Goal: Transaction & Acquisition: Purchase product/service

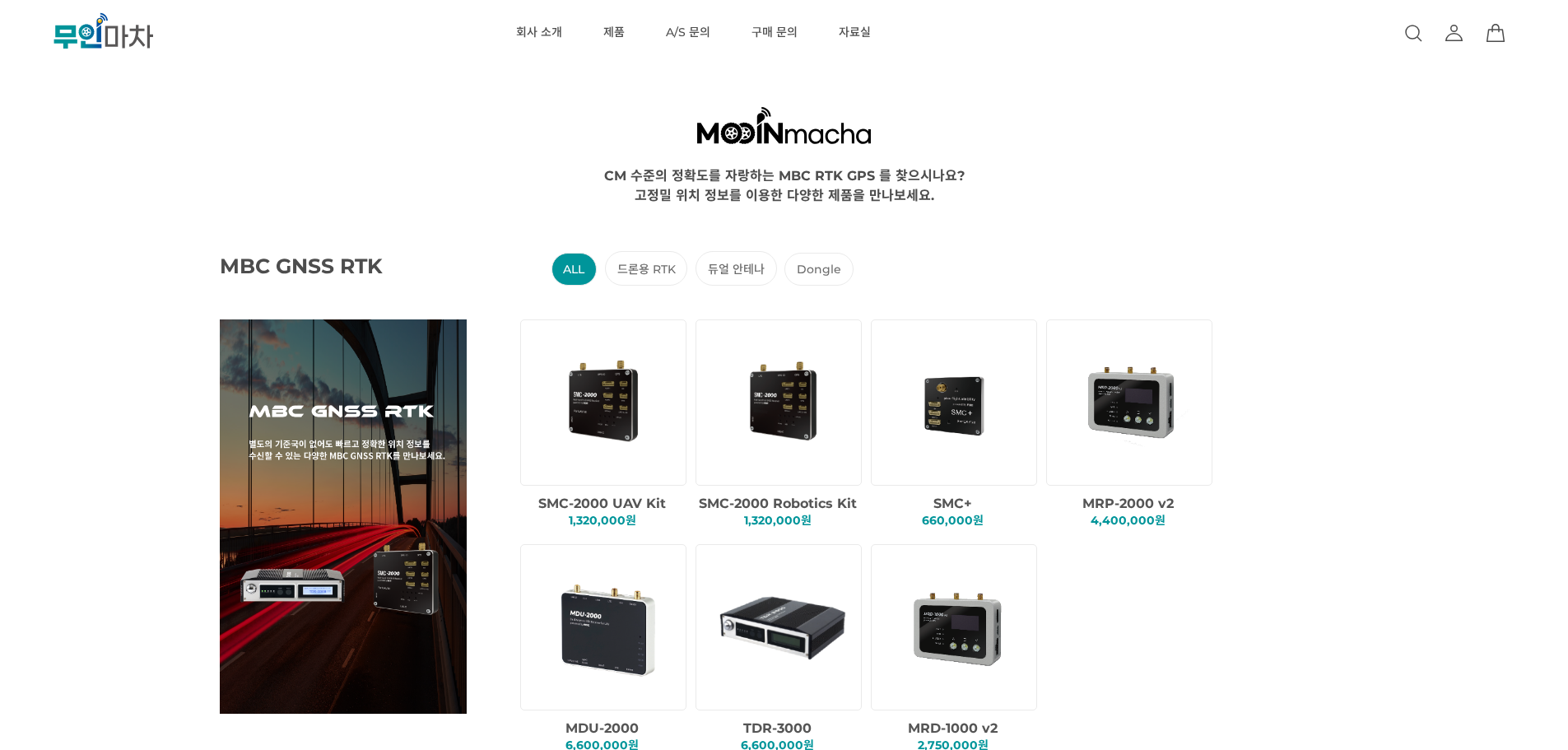
click at [1464, 36] on icon at bounding box center [1454, 32] width 20 height 20
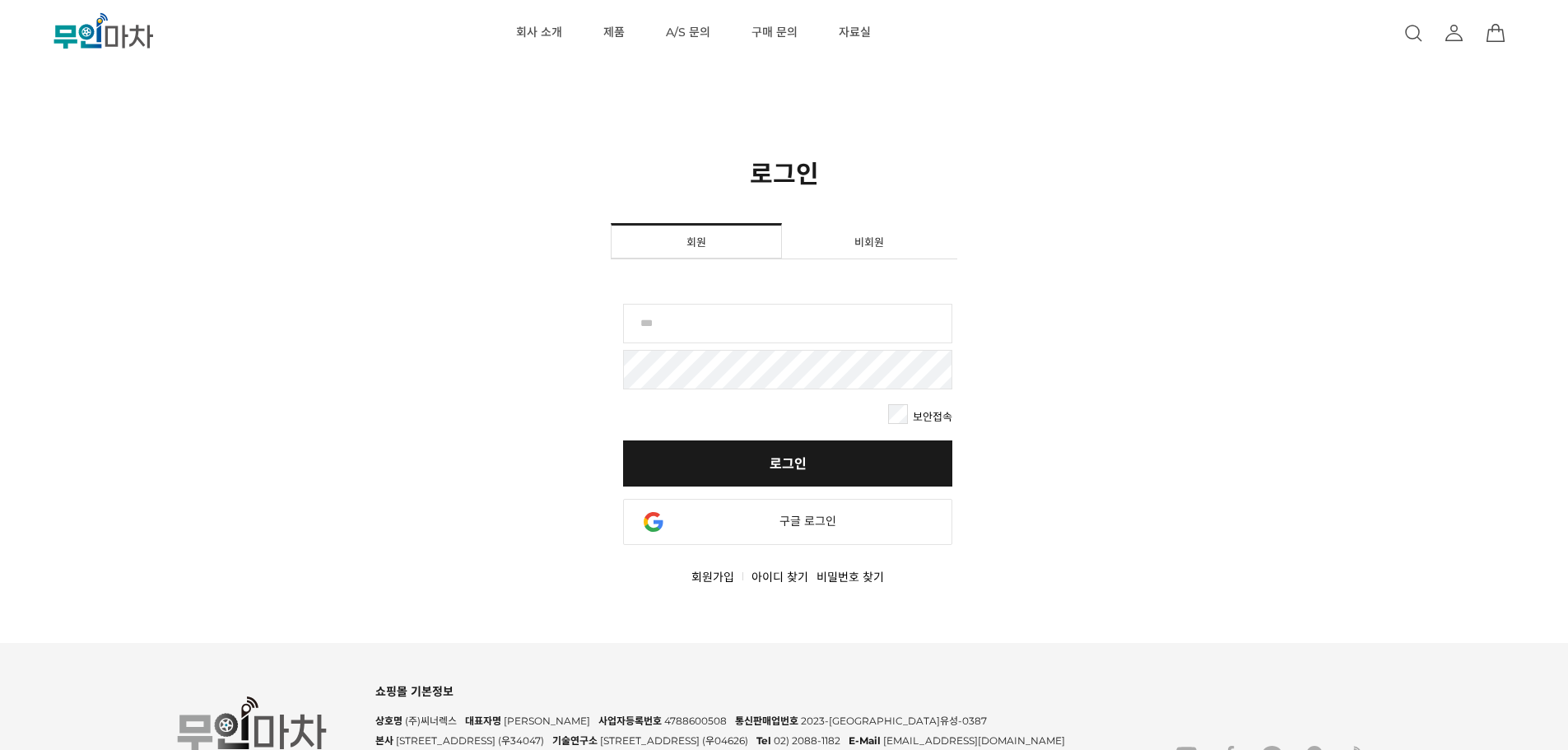
click at [715, 315] on input "text" at bounding box center [788, 323] width 329 height 40
type input "*"
type input "******"
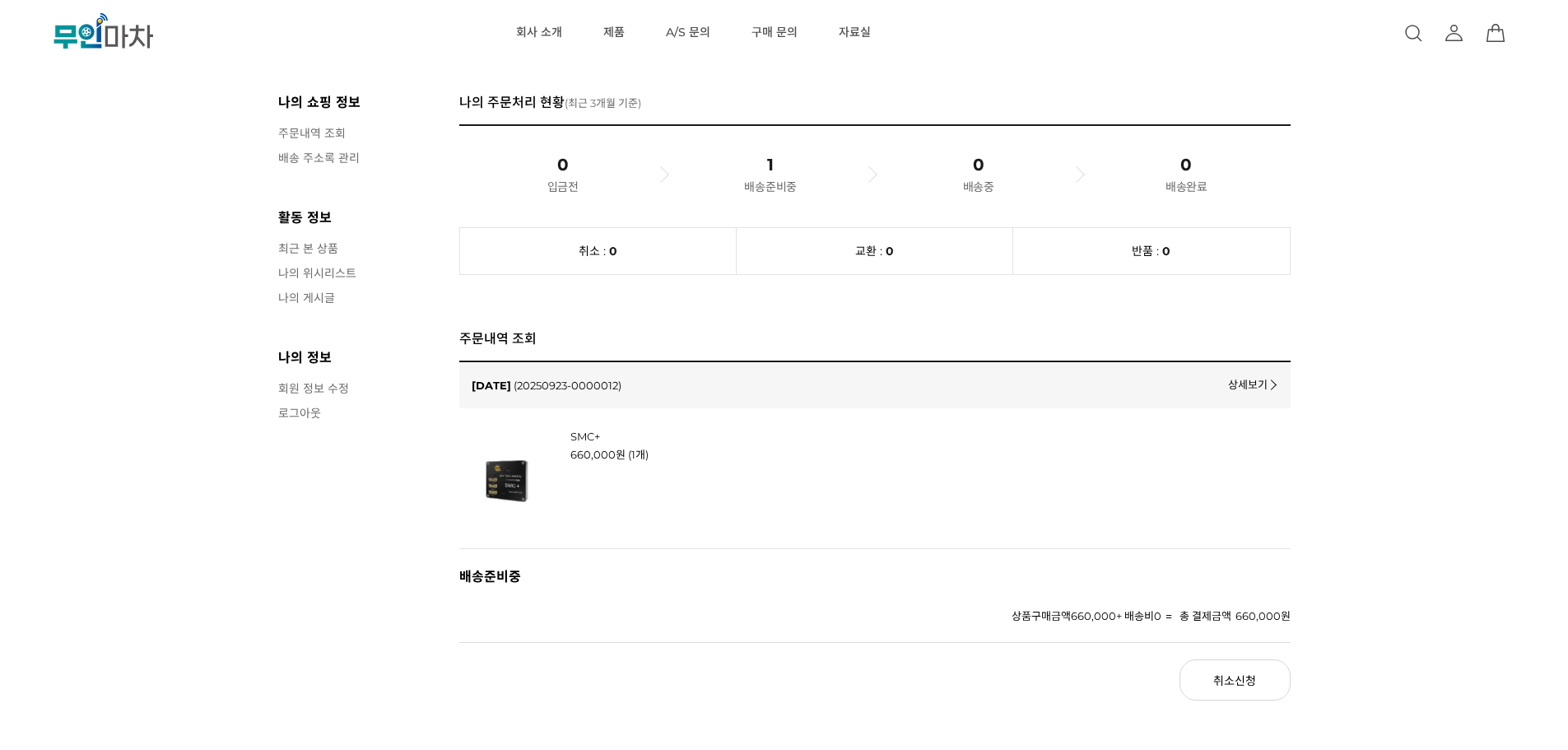
scroll to position [165, 0]
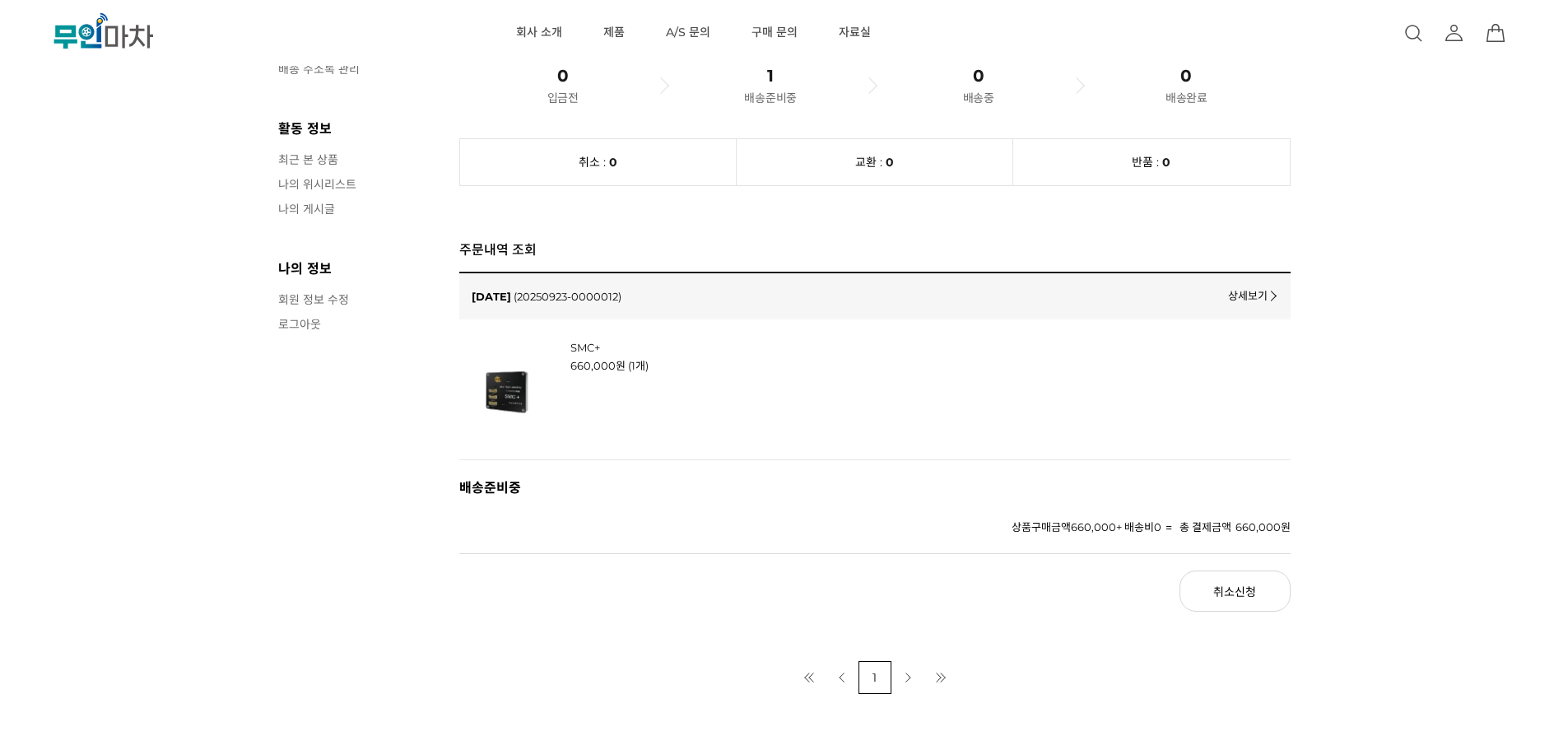
click at [1259, 296] on link "상세보기" at bounding box center [1251, 295] width 47 height 15
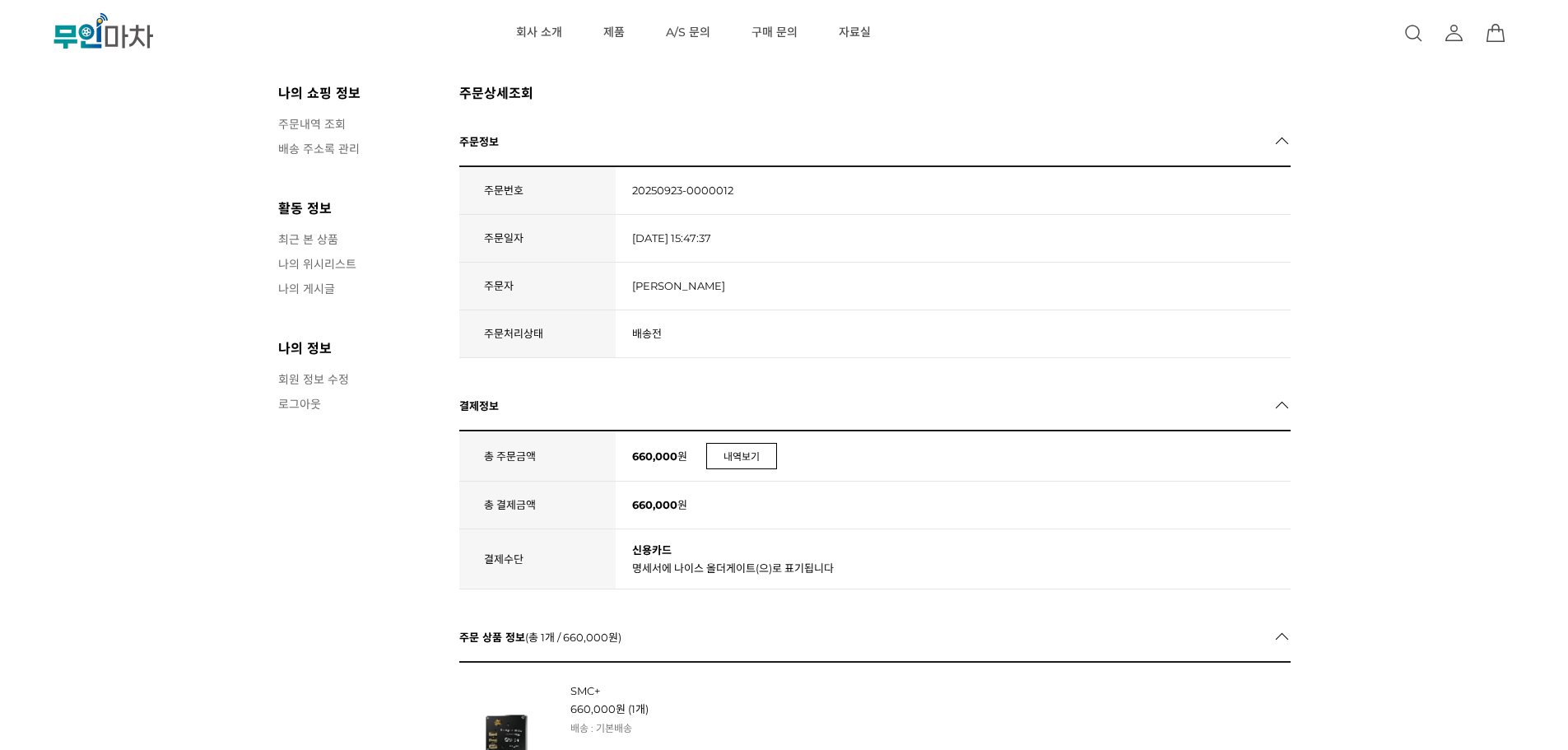
click at [765, 460] on link "내역보기" at bounding box center [741, 456] width 70 height 26
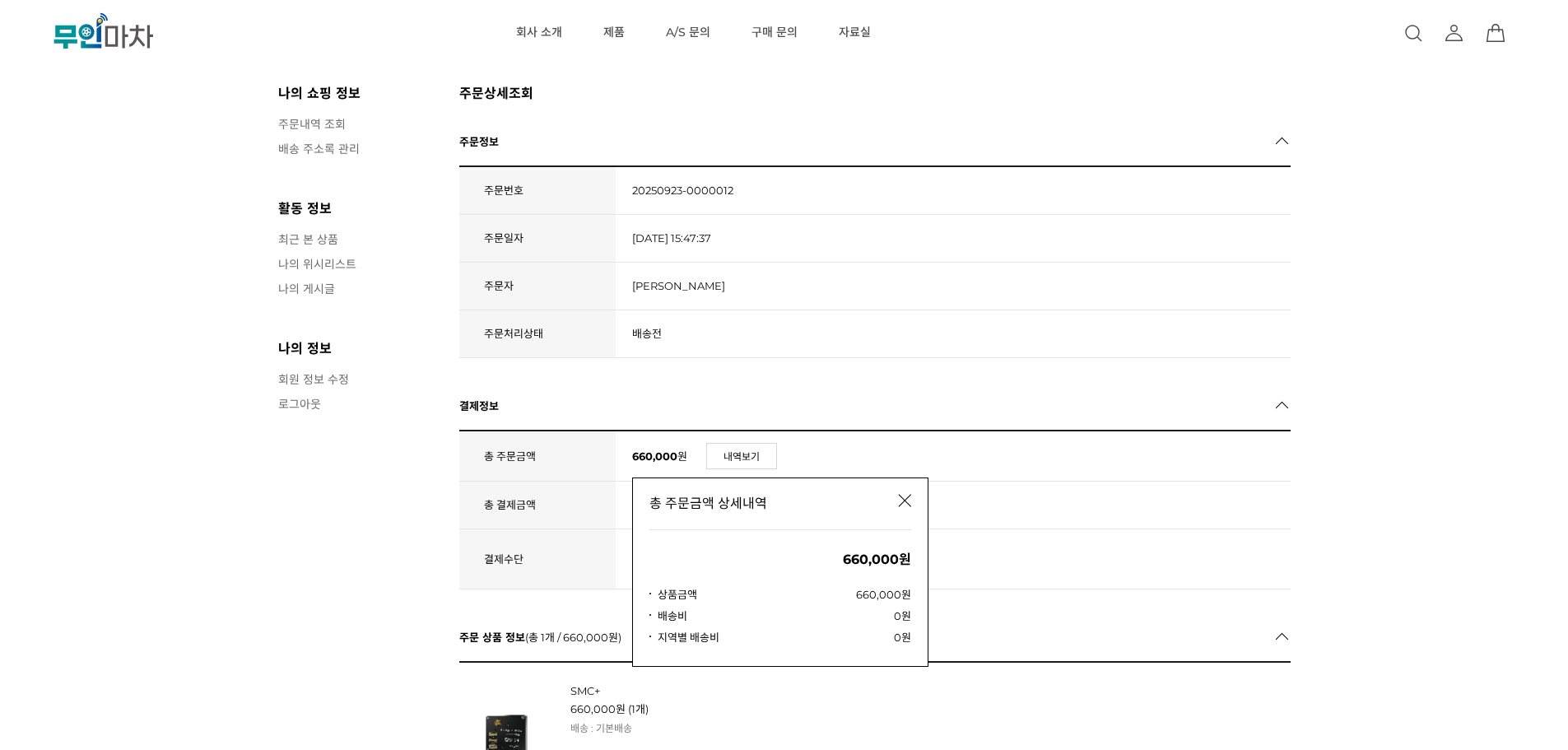
click at [917, 490] on link at bounding box center [905, 500] width 47 height 47
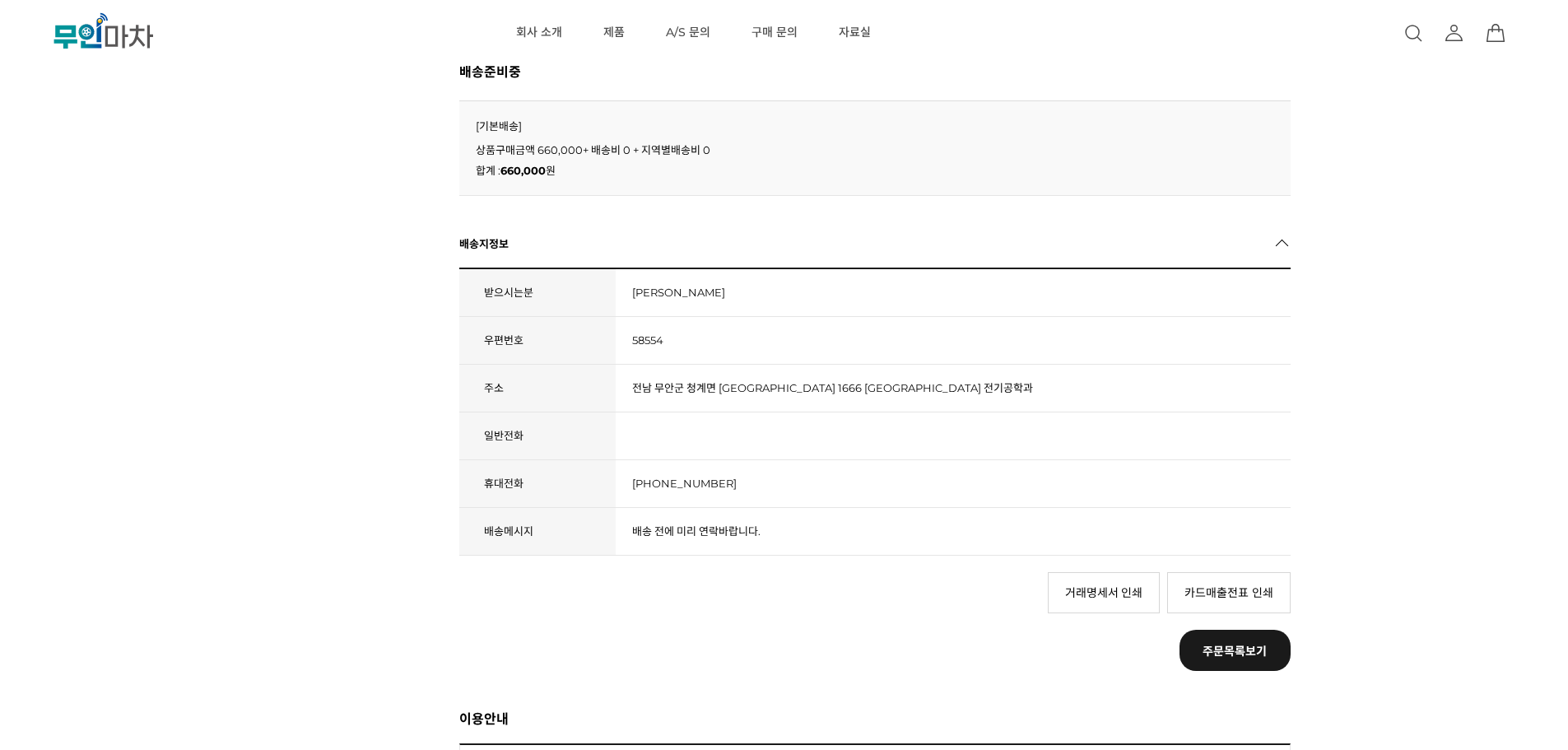
scroll to position [742, 0]
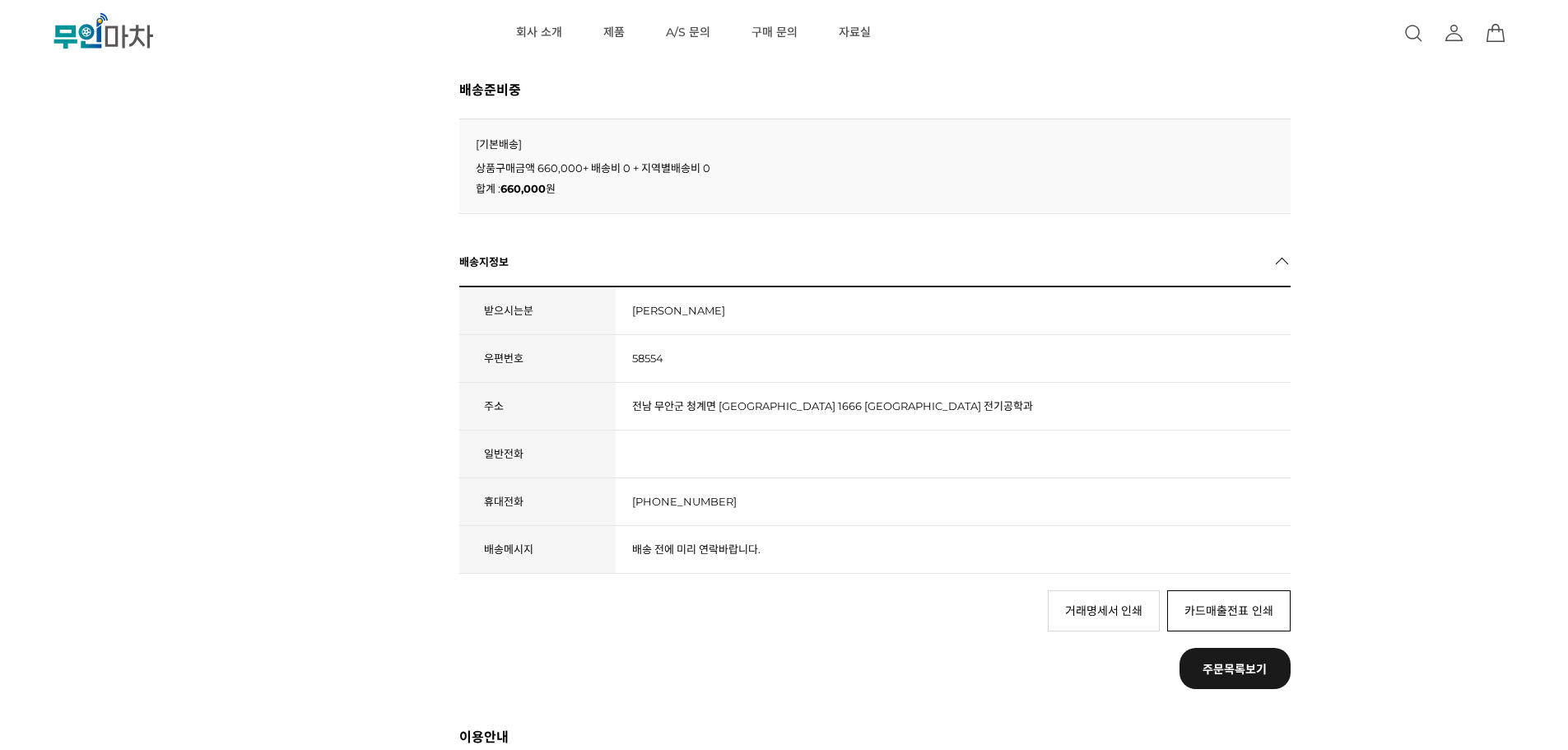
click at [1210, 611] on link "카드매출전표 인쇄" at bounding box center [1229, 611] width 124 height 42
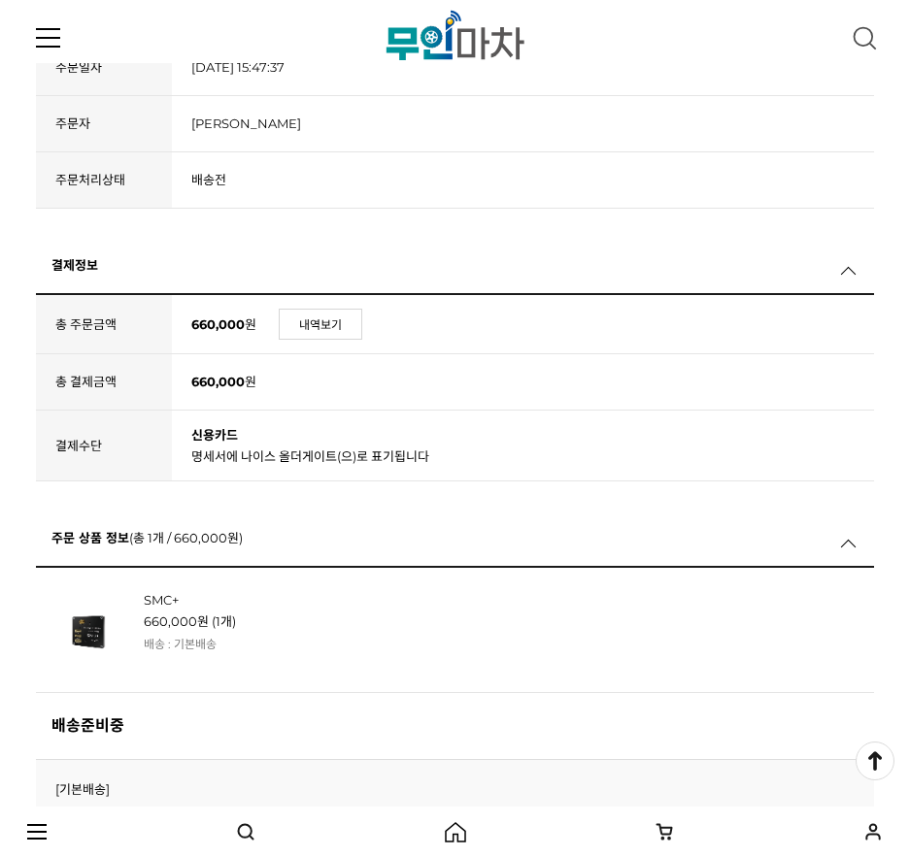
scroll to position [0, 0]
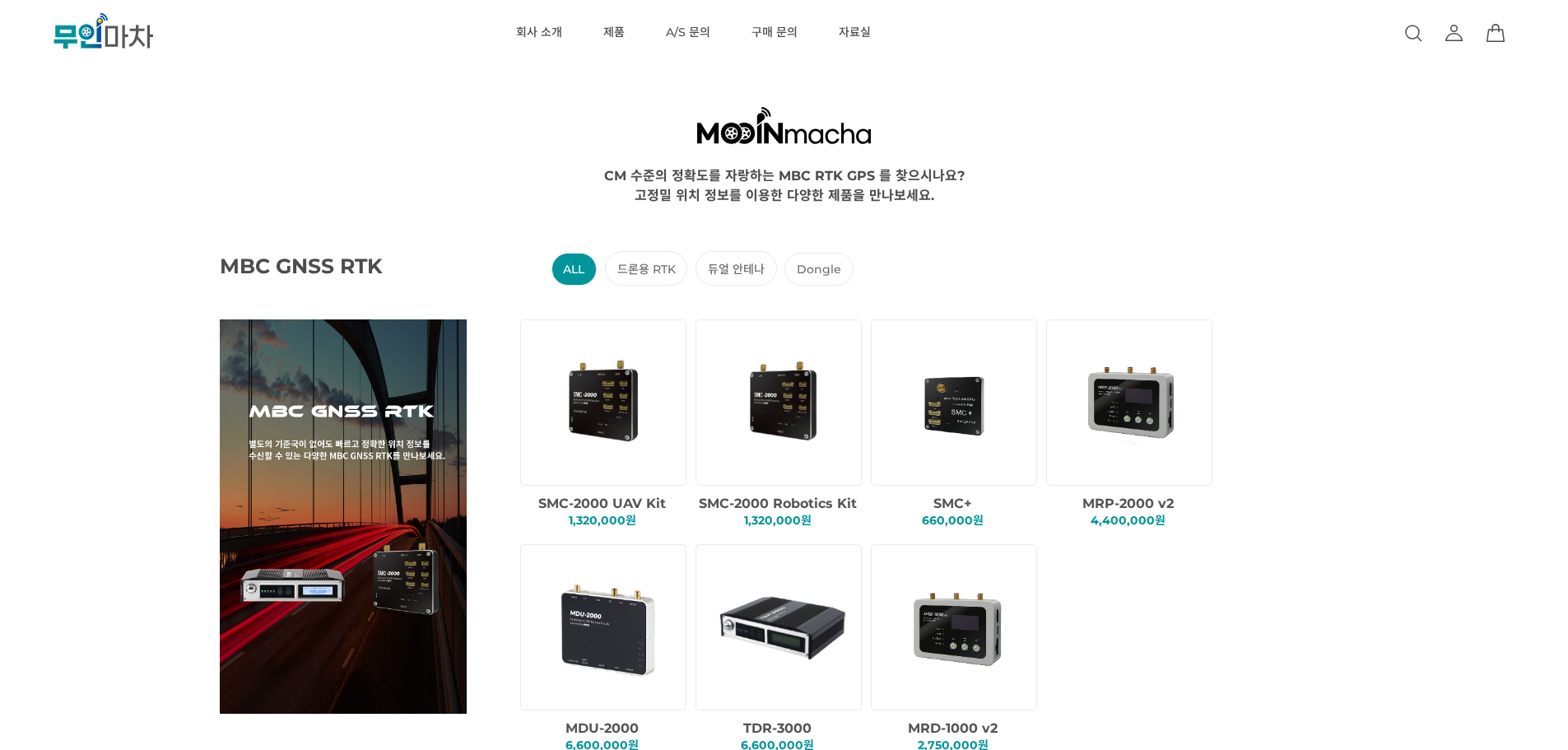
click at [1455, 41] on icon at bounding box center [1454, 37] width 15 height 8
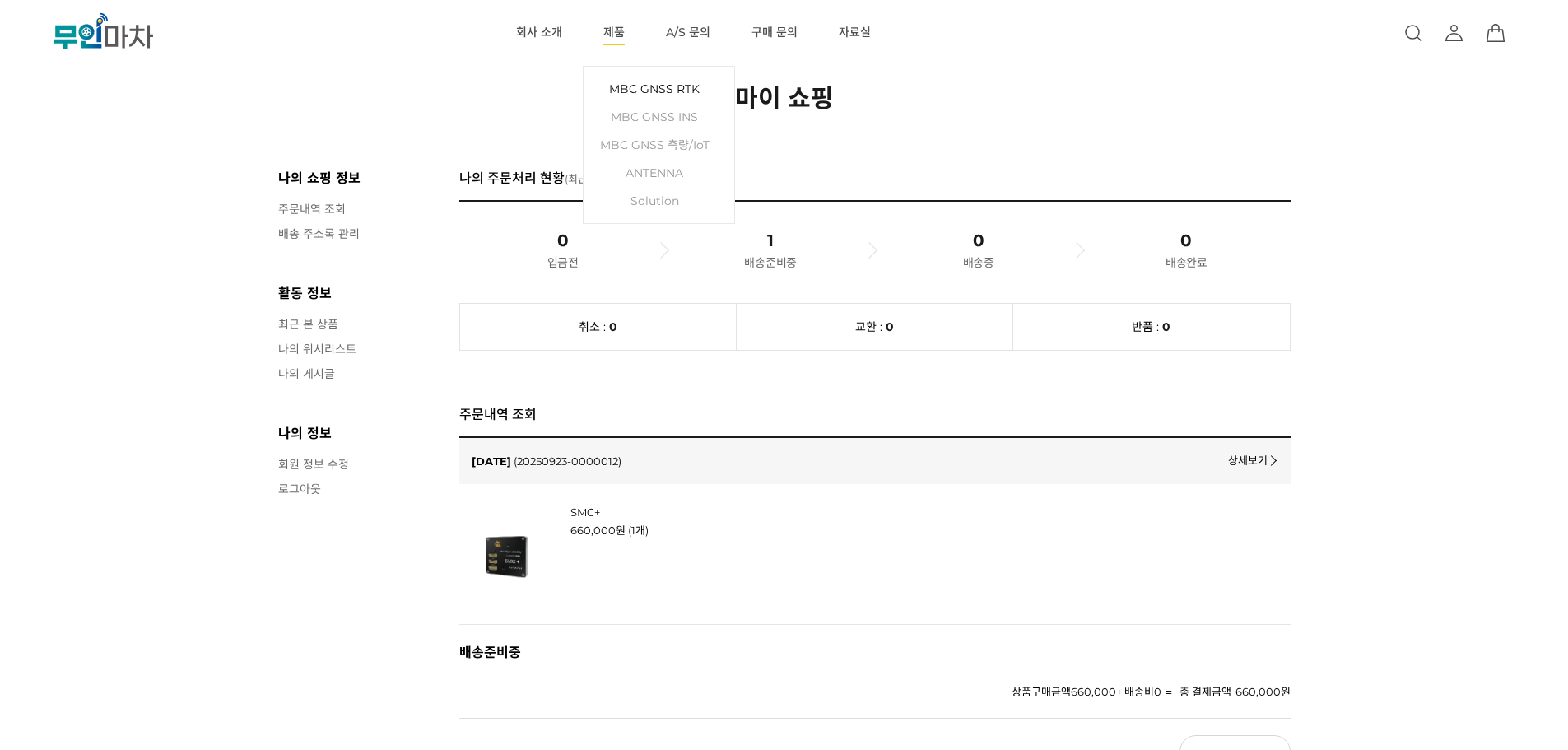
click at [659, 98] on link "MBC GNSS RTK" at bounding box center [659, 88] width 134 height 28
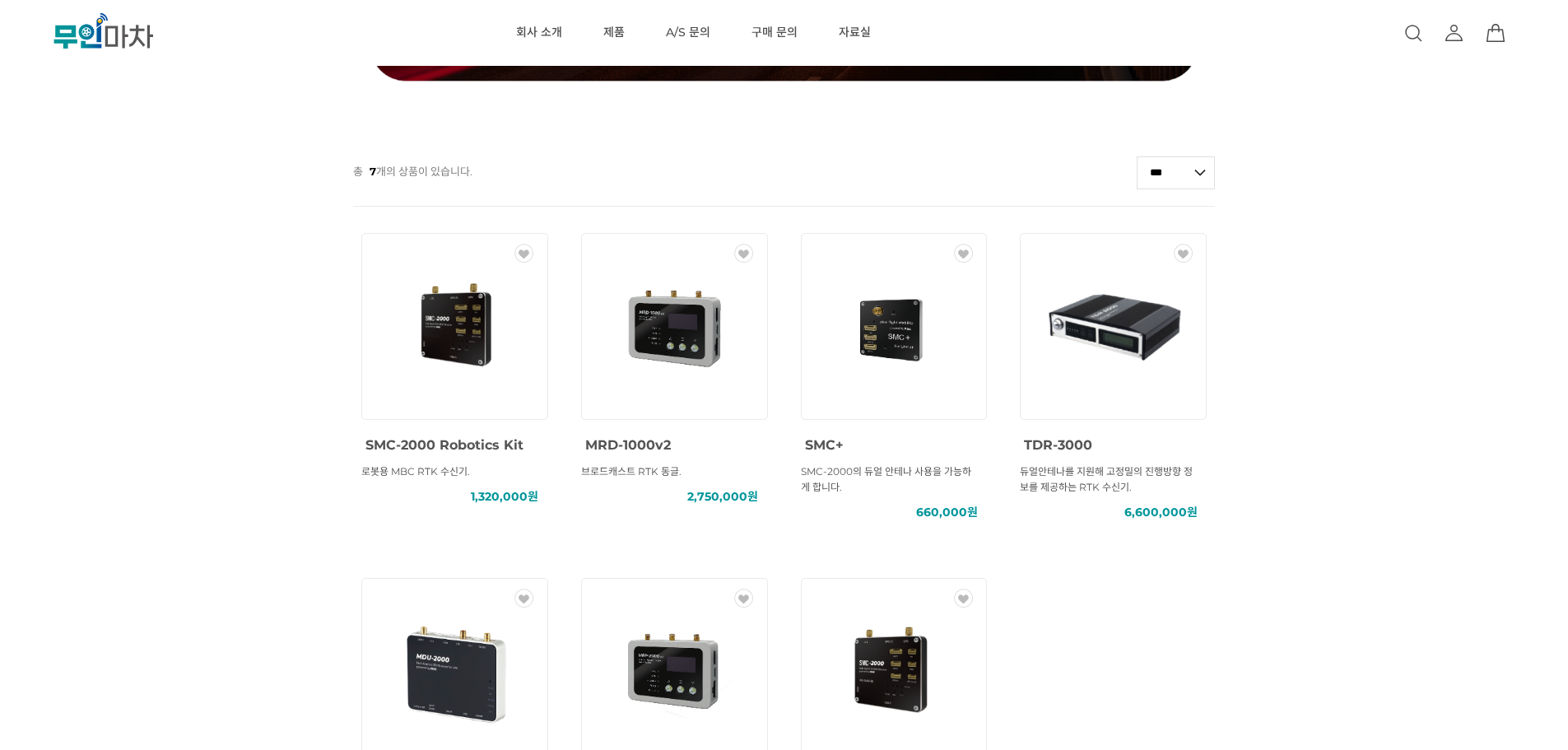
scroll to position [494, 0]
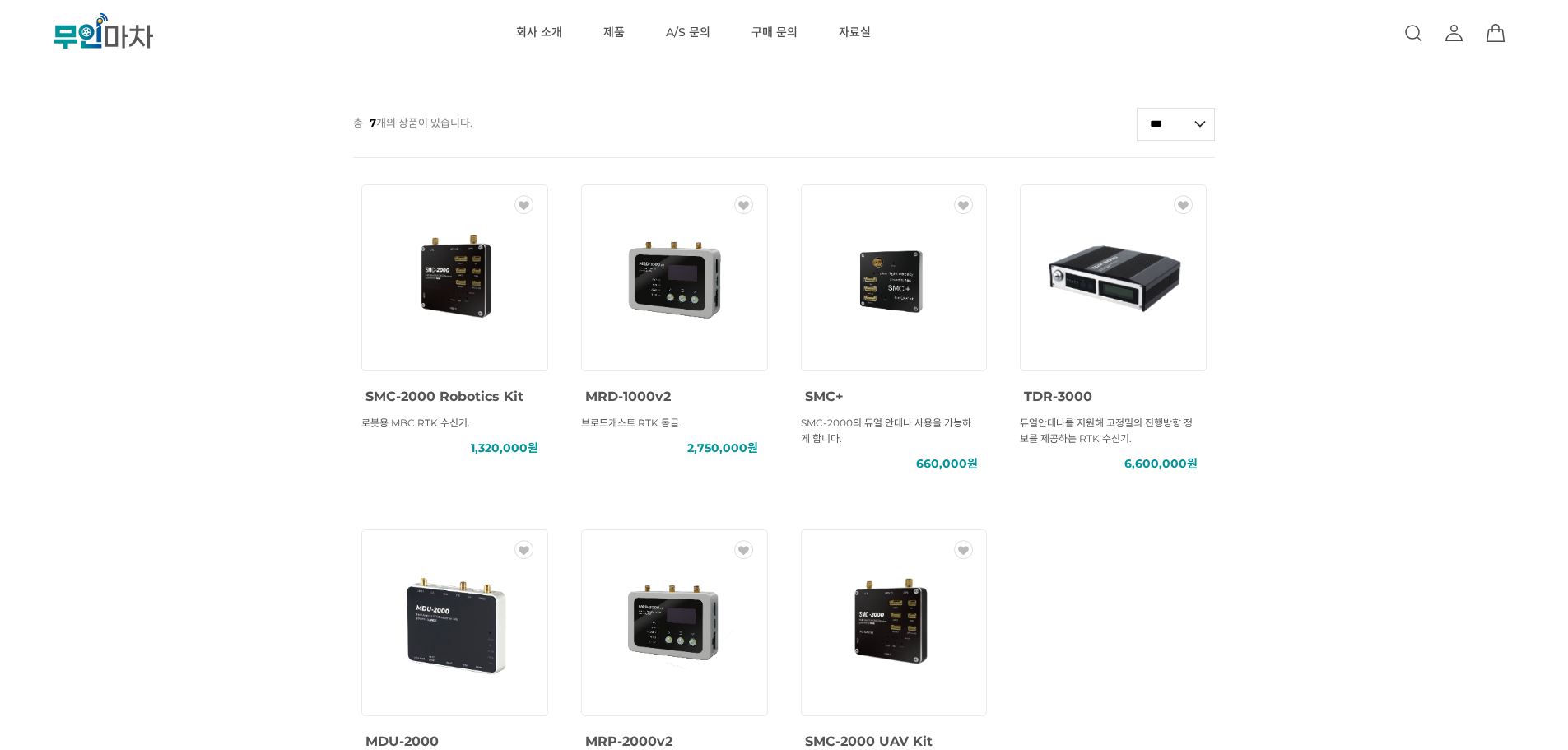
click at [859, 271] on img at bounding box center [894, 277] width 148 height 148
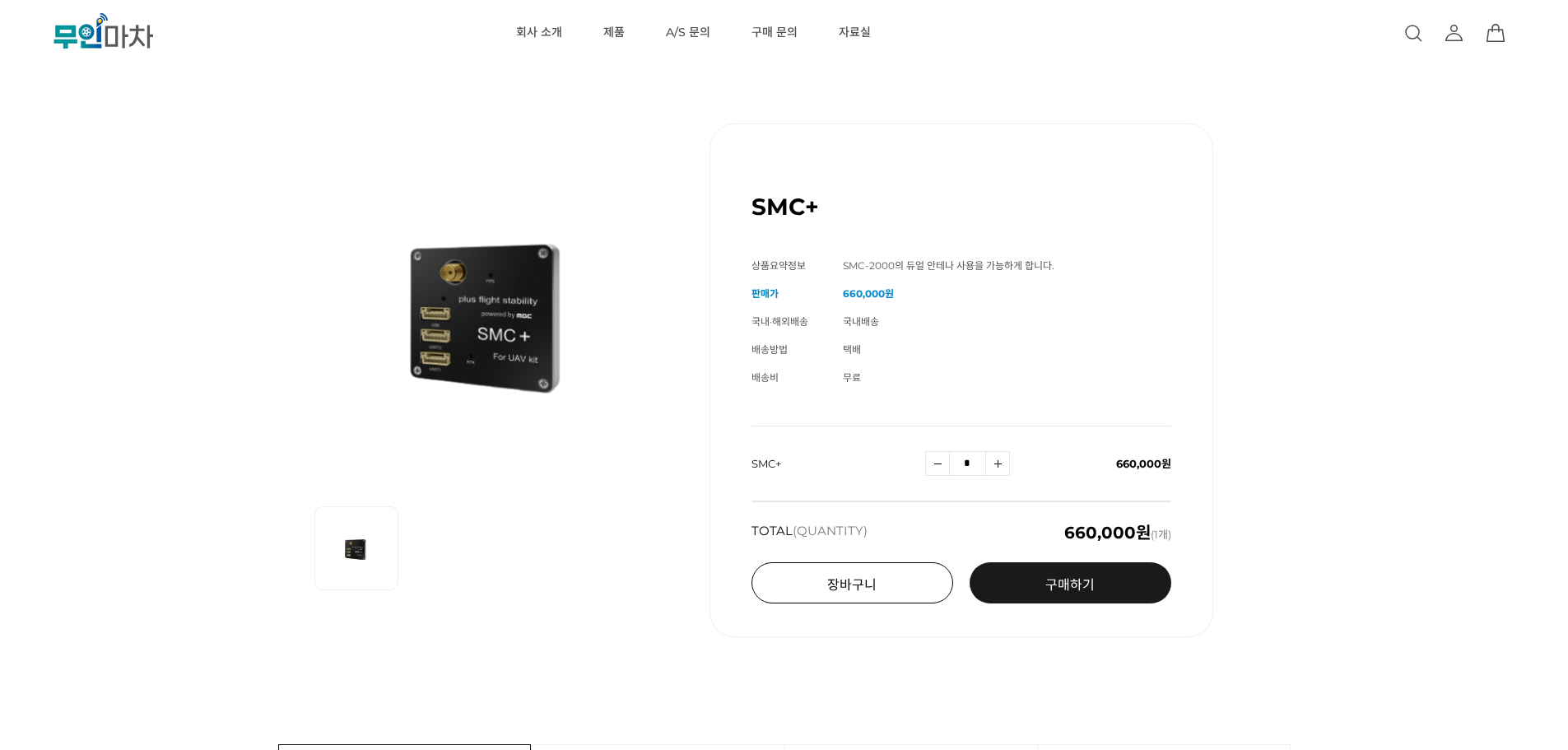
click at [940, 594] on button "장바구니" at bounding box center [852, 583] width 202 height 42
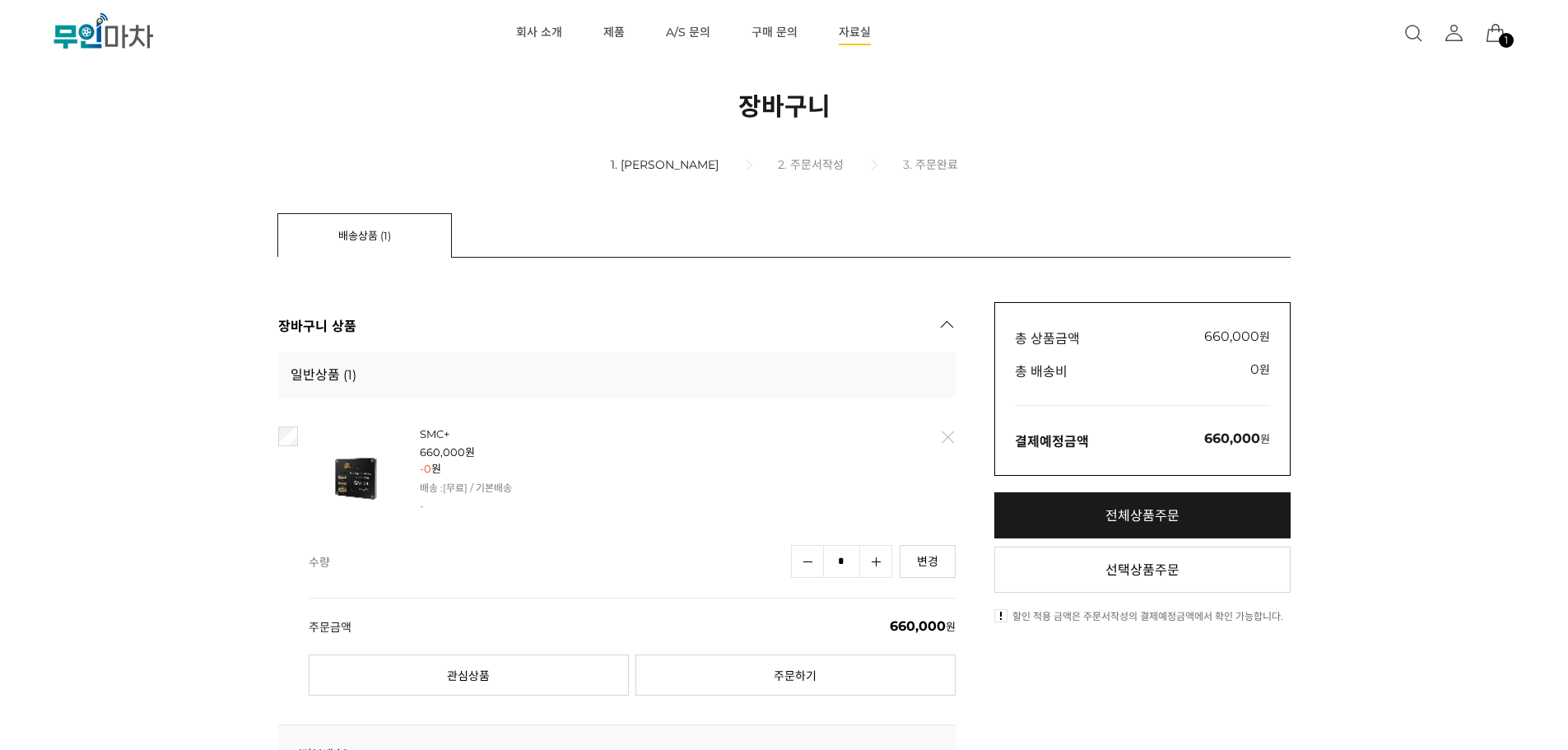
drag, startPoint x: 948, startPoint y: 444, endPoint x: 869, endPoint y: 47, distance: 404.8
click at [948, 443] on link "삭제" at bounding box center [946, 437] width 35 height 35
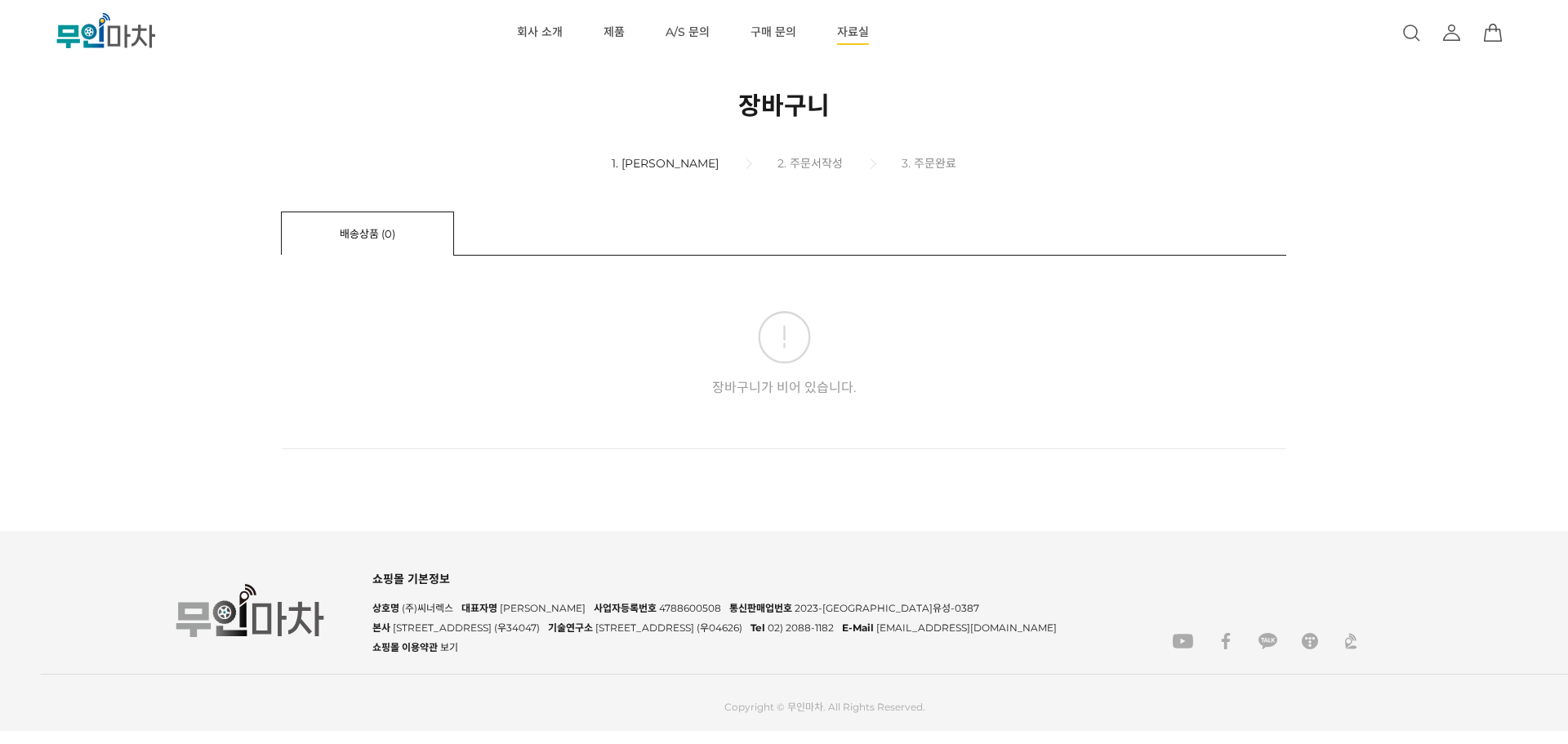
click at [846, 38] on link "자료실" at bounding box center [853, 33] width 32 height 66
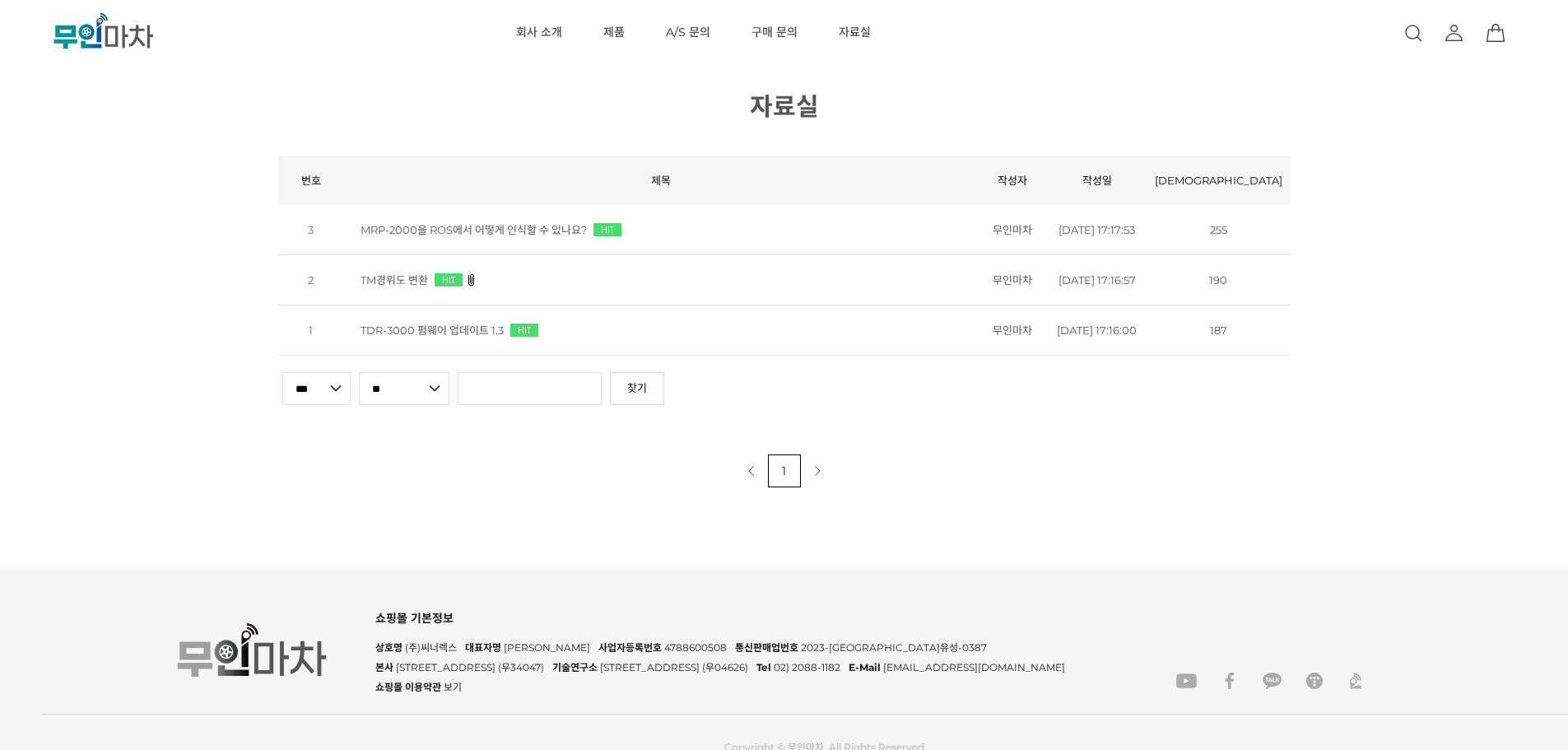
click at [1457, 42] on icon at bounding box center [1454, 32] width 20 height 20
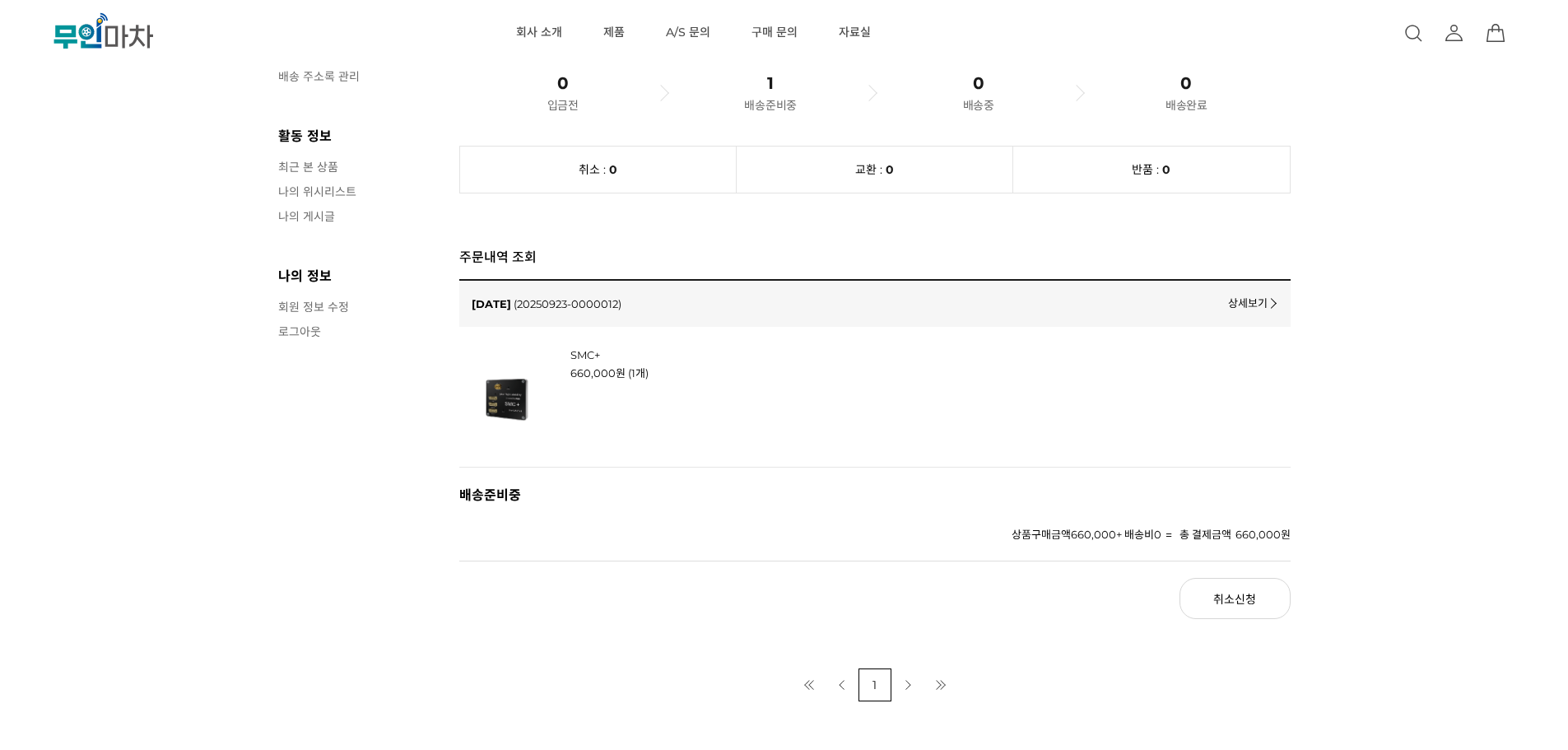
scroll to position [165, 0]
